Goal: Find specific page/section: Find specific page/section

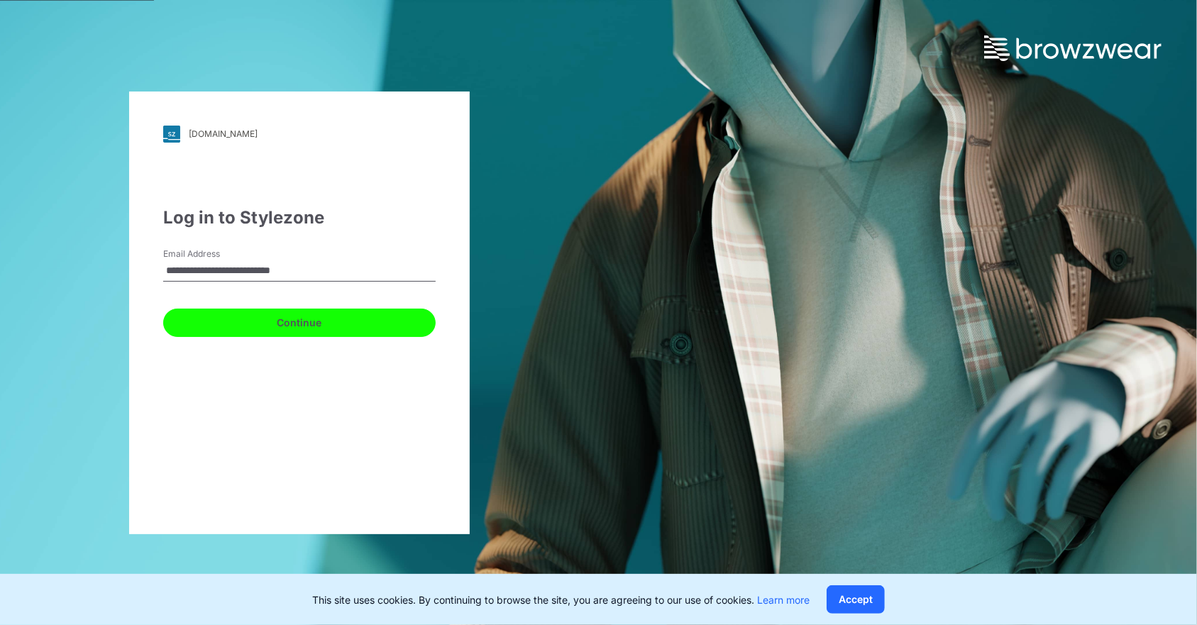
click at [315, 319] on button "Continue" at bounding box center [299, 323] width 272 height 28
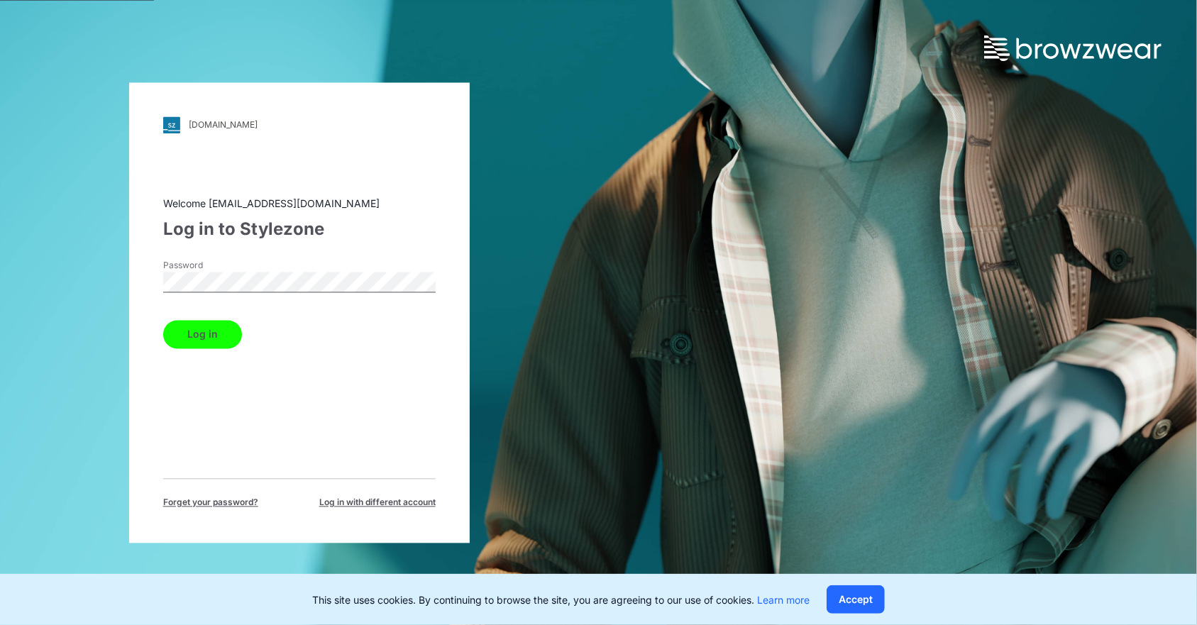
click at [230, 341] on button "Log in" at bounding box center [202, 334] width 79 height 28
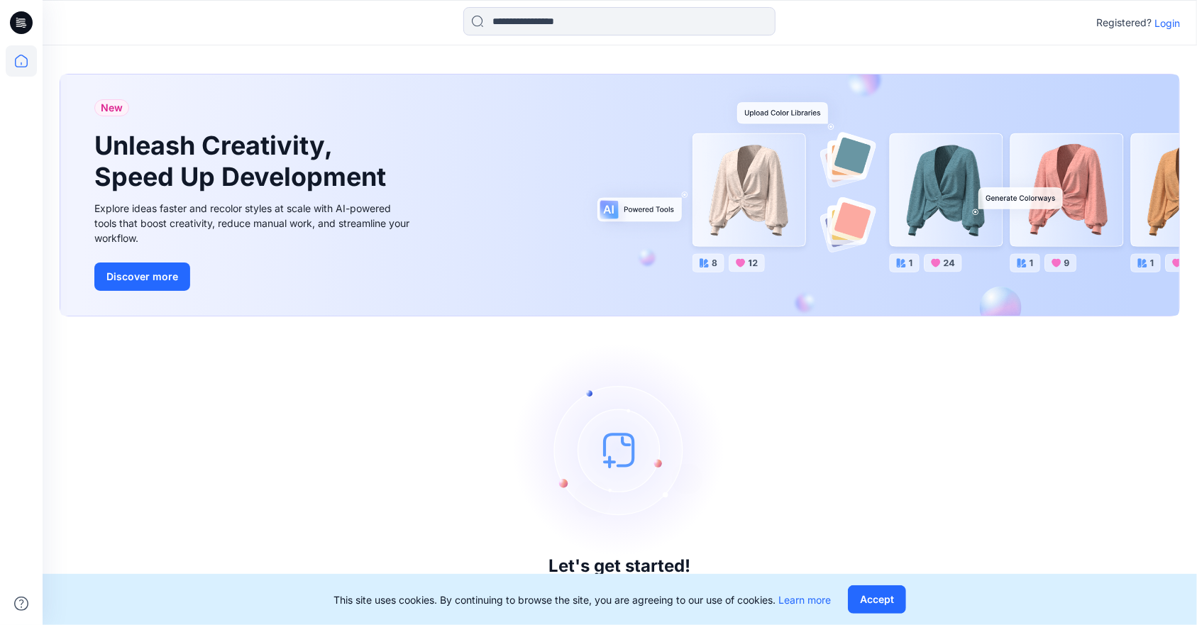
click at [1167, 22] on p "Login" at bounding box center [1168, 23] width 26 height 15
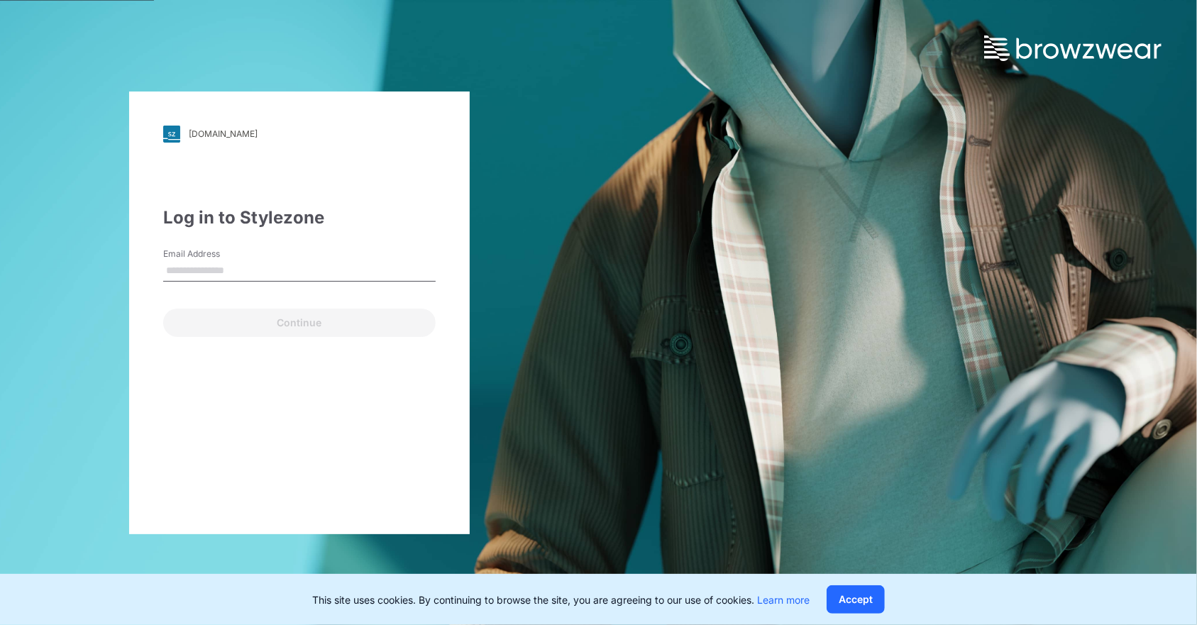
type input "**********"
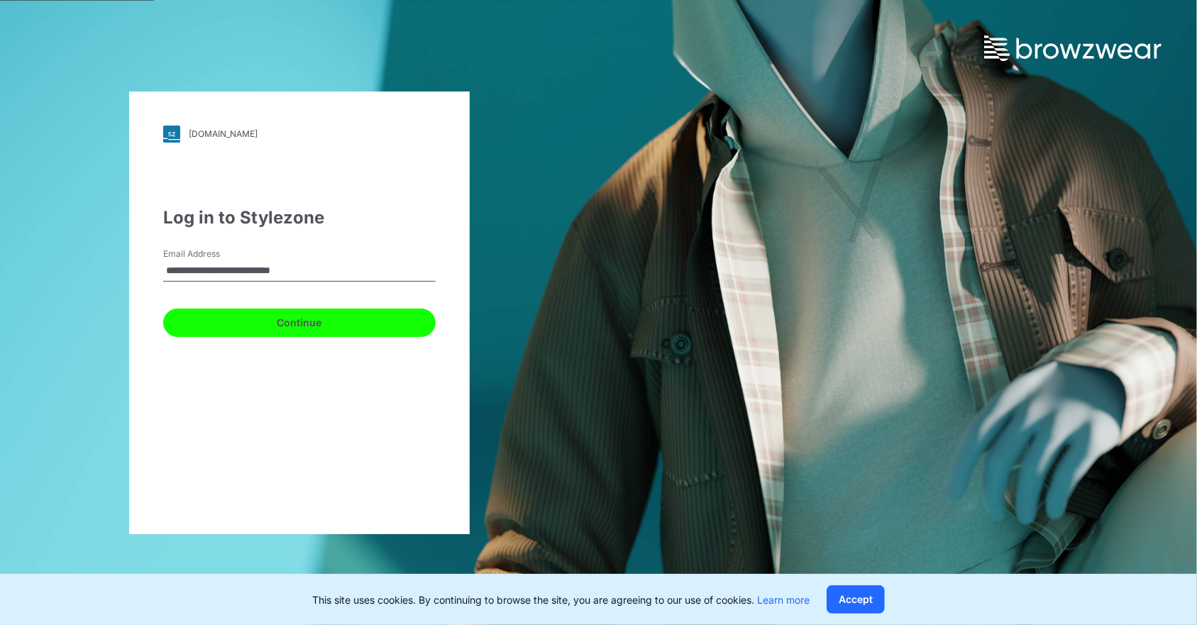
click at [321, 324] on button "Continue" at bounding box center [299, 323] width 272 height 28
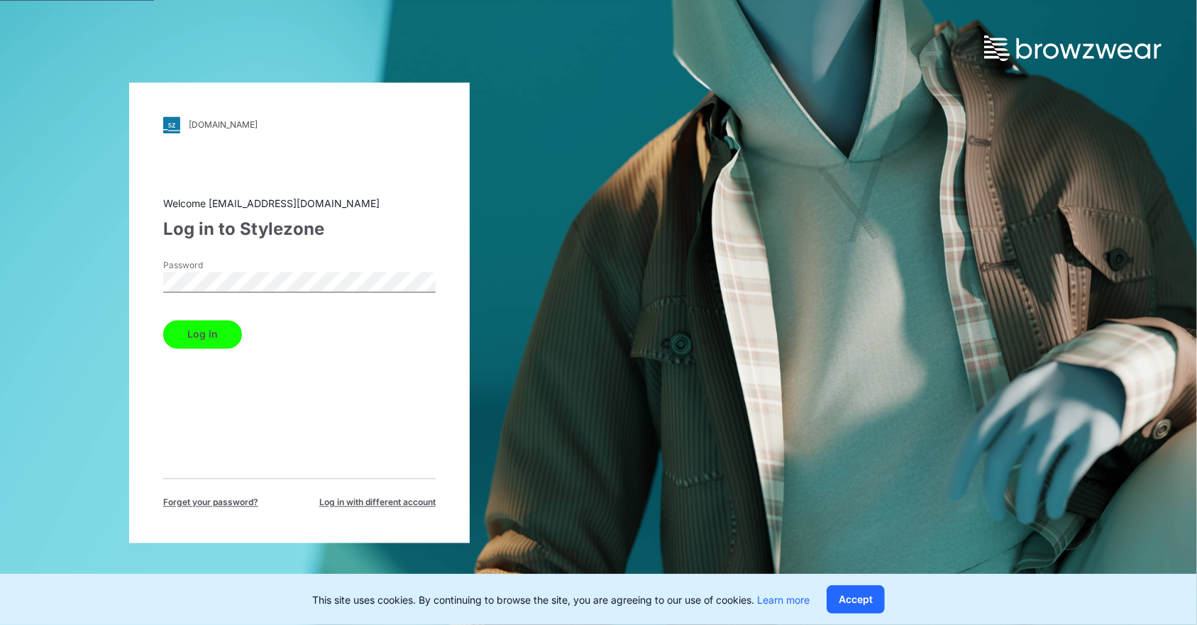
click at [210, 346] on button "Log in" at bounding box center [202, 334] width 79 height 28
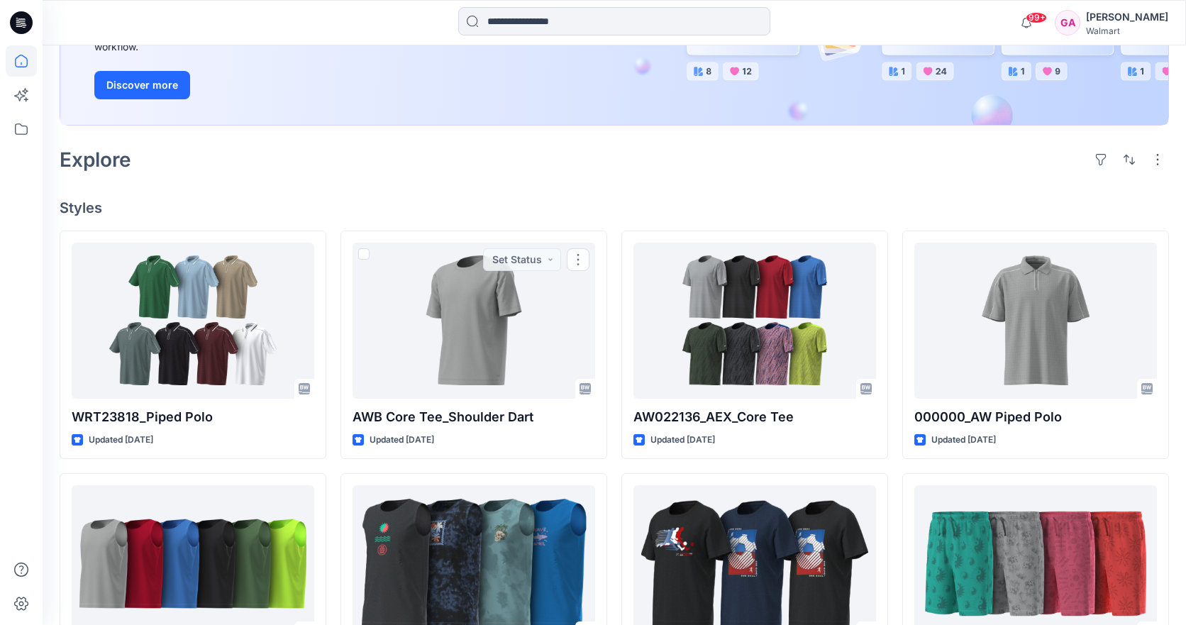
scroll to position [213, 0]
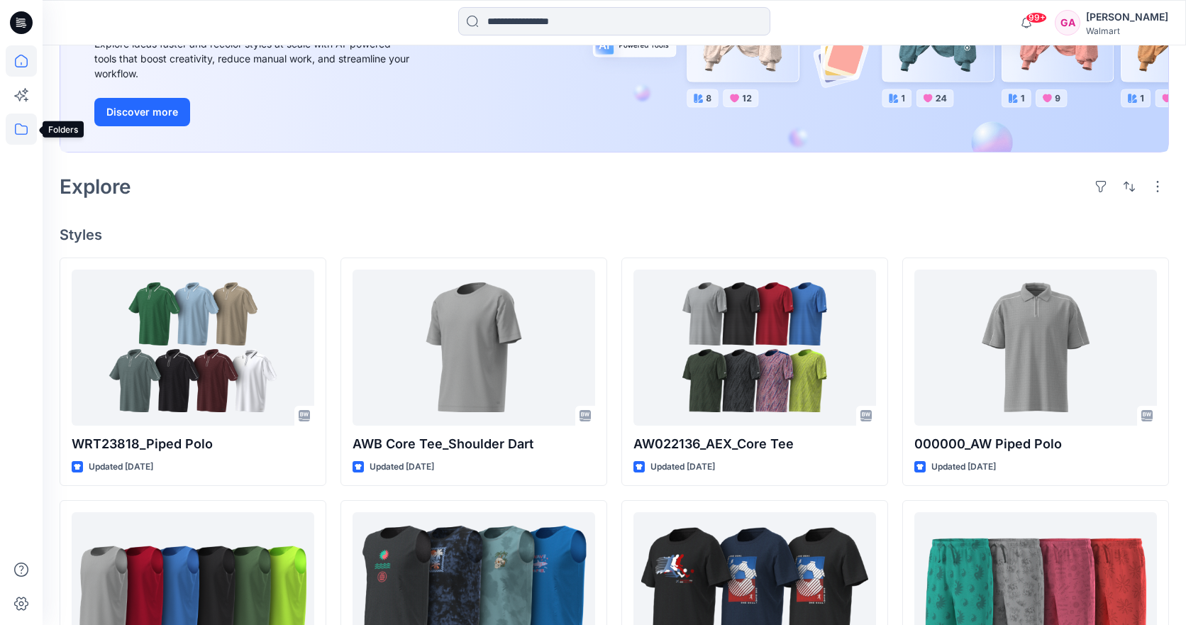
click at [18, 123] on icon at bounding box center [21, 129] width 31 height 31
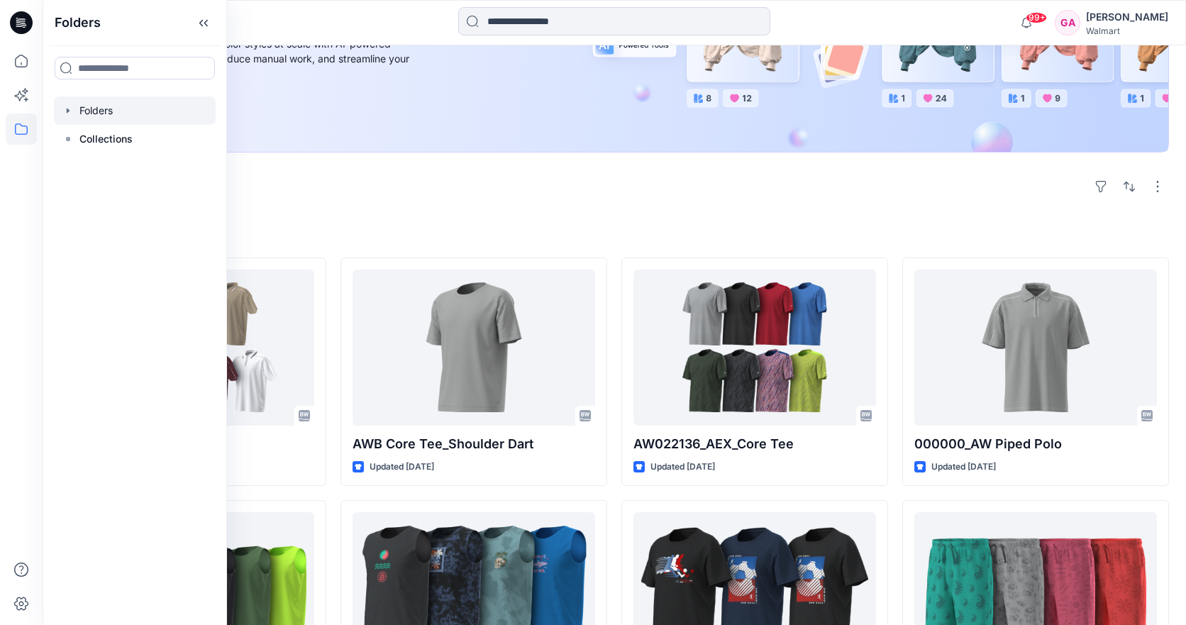
click at [87, 106] on div at bounding box center [135, 111] width 162 height 28
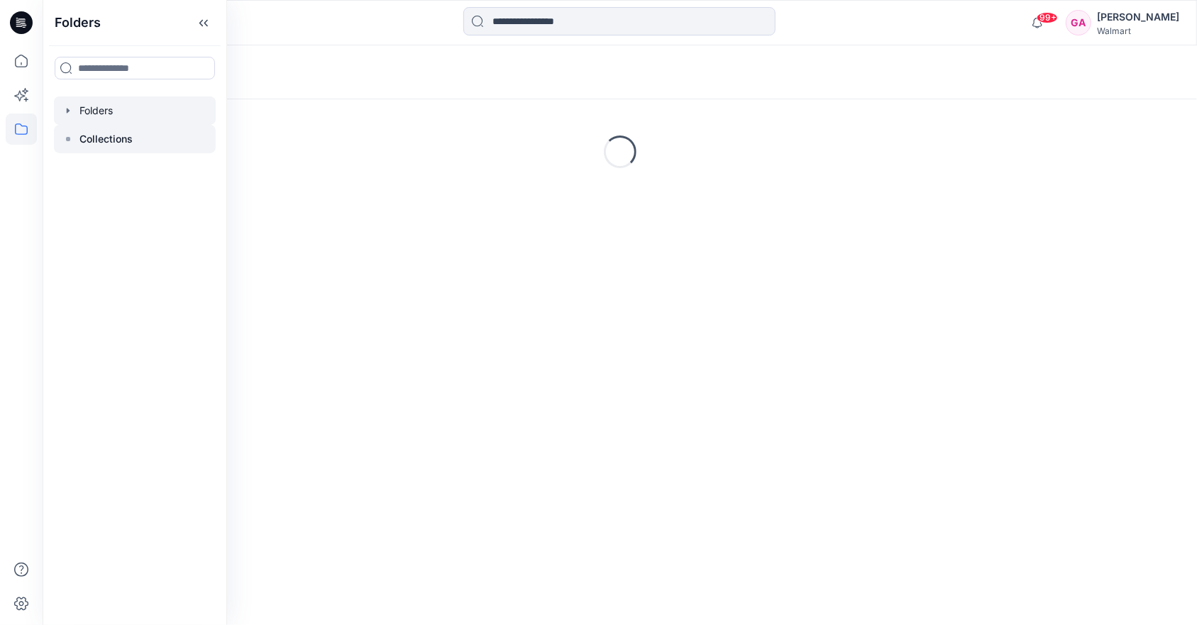
click at [82, 137] on p "Collections" at bounding box center [105, 139] width 53 height 17
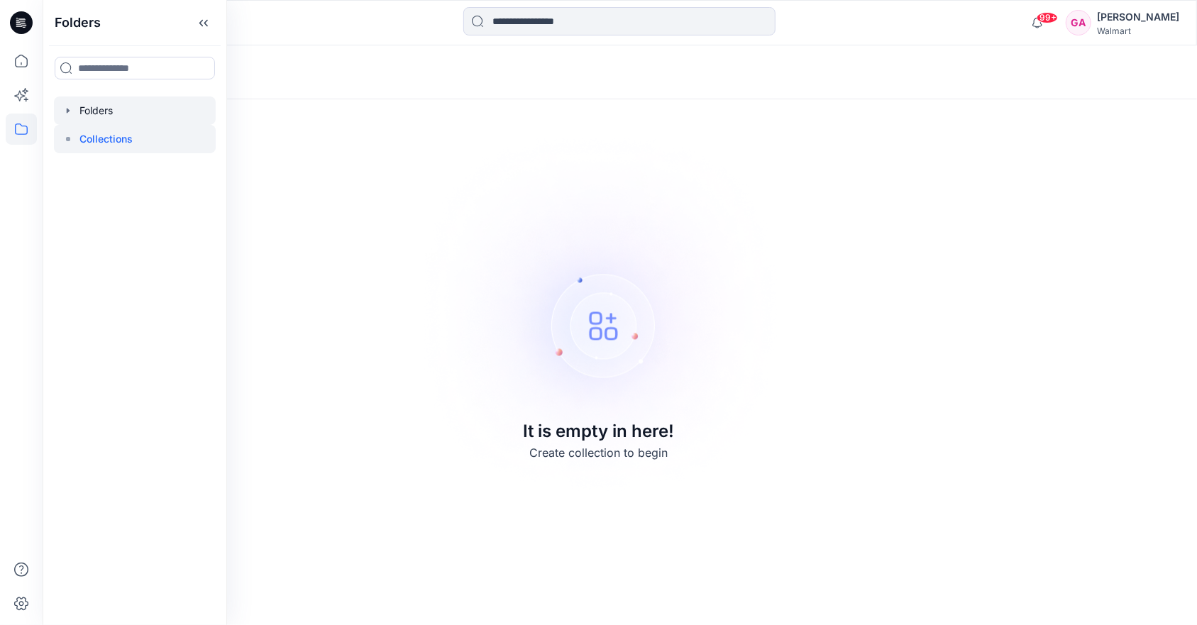
click at [84, 109] on div at bounding box center [135, 111] width 162 height 28
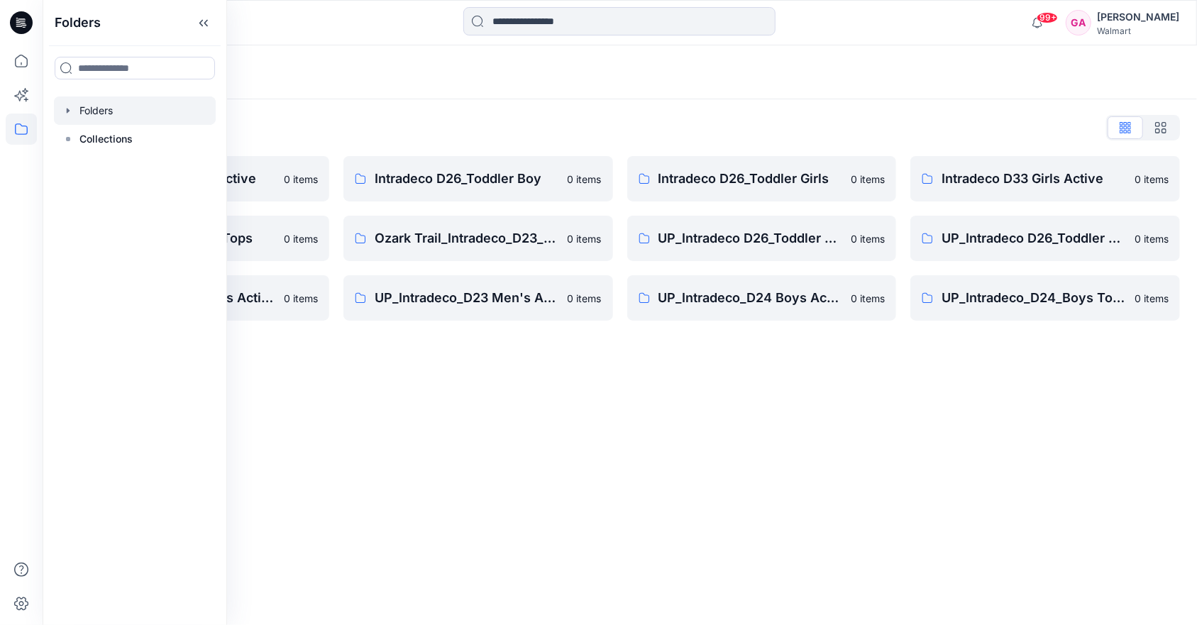
click at [630, 405] on div "Folders Folders List Intradeco D24 Boys Active 0 items Intradeco_D24_Boys Tops …" at bounding box center [620, 335] width 1155 height 580
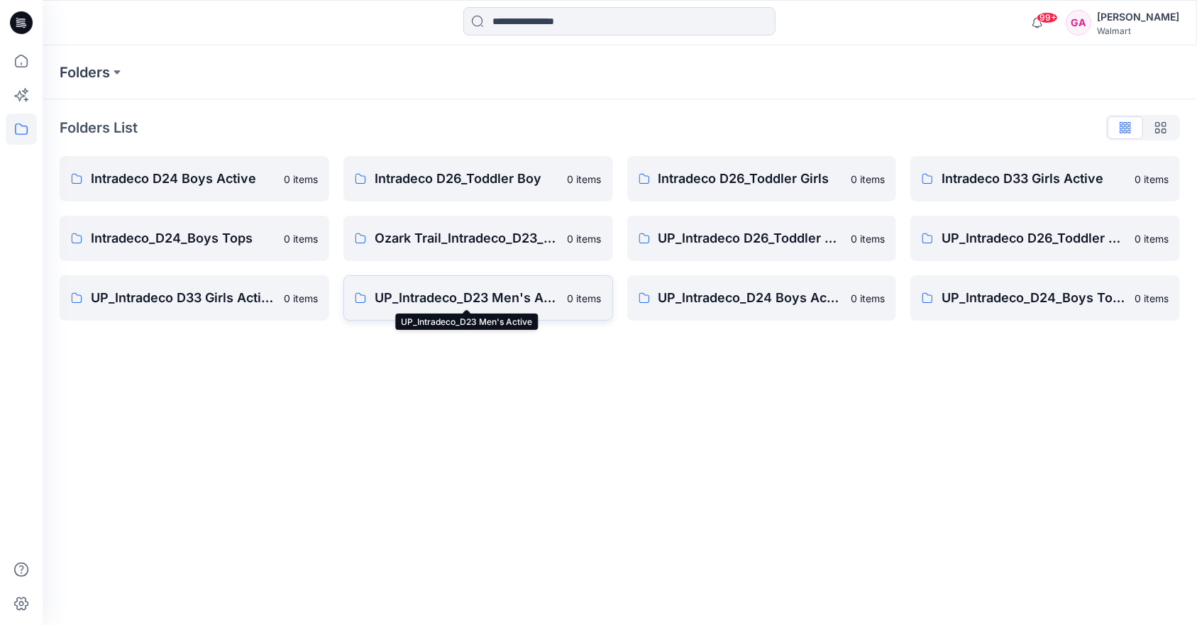
click at [485, 298] on p "UP_Intradeco_D23 Men's Active" at bounding box center [467, 298] width 184 height 20
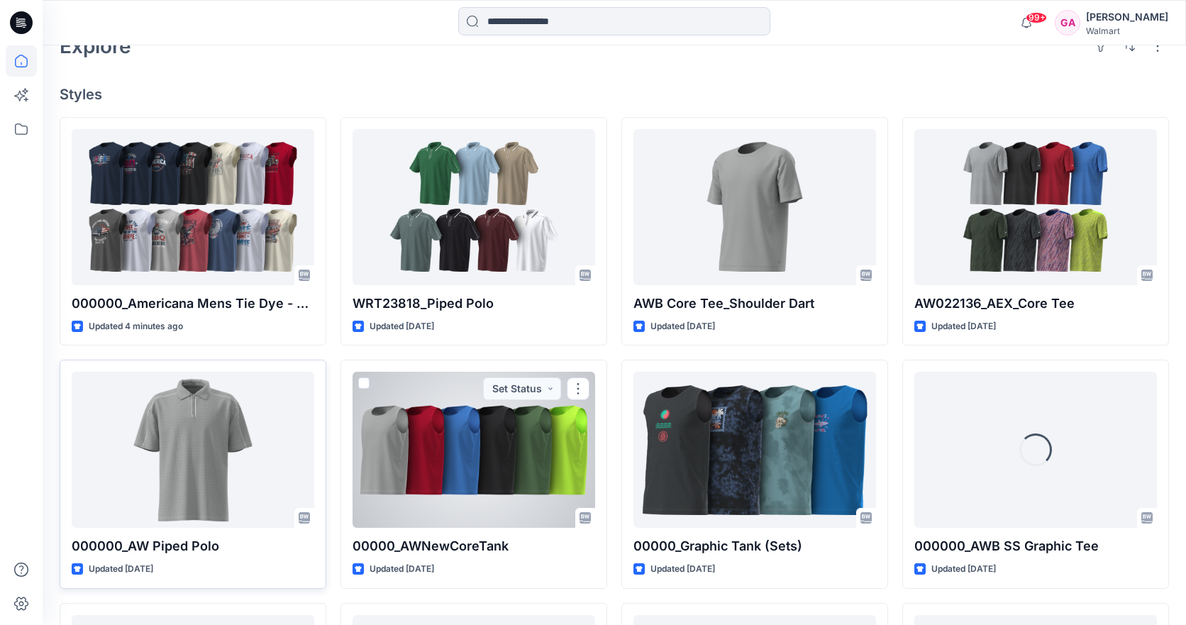
scroll to position [355, 0]
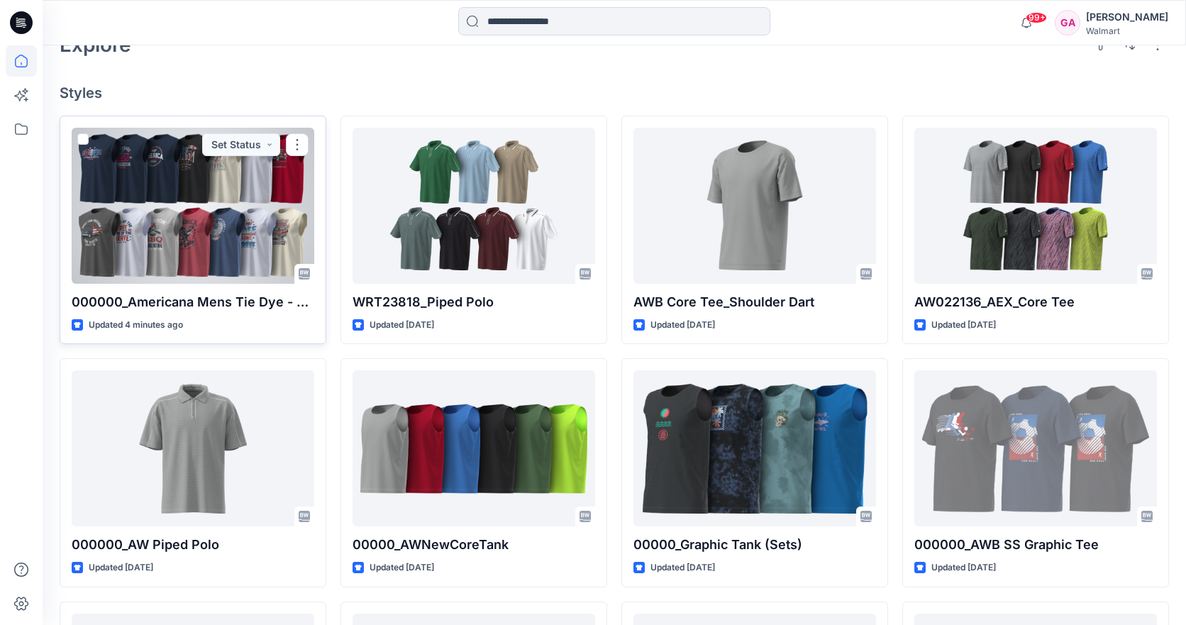
click at [223, 228] on div at bounding box center [193, 206] width 243 height 156
